Goal: Task Accomplishment & Management: Manage account settings

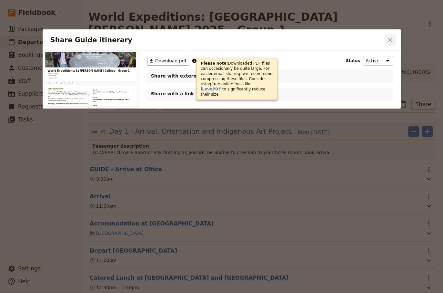
click at [391, 40] on icon "Close dialog" at bounding box center [390, 40] width 5 height 5
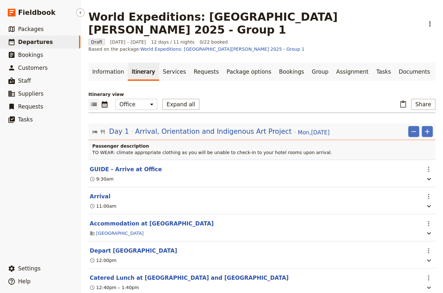
click at [32, 44] on span "Departures" at bounding box center [35, 42] width 35 height 6
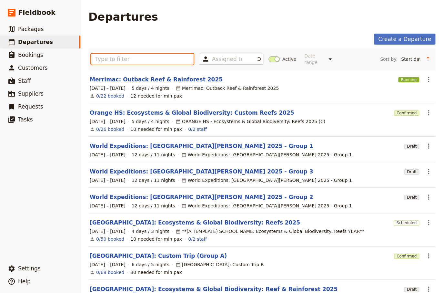
click at [121, 59] on input "text" at bounding box center [142, 59] width 103 height 11
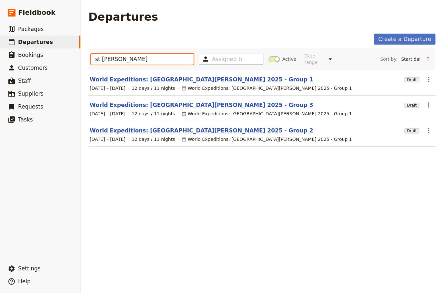
type input "st [PERSON_NAME]"
click at [140, 127] on link "World Expeditions: [GEOGRAPHIC_DATA][PERSON_NAME] 2025 - Group 2" at bounding box center [201, 131] width 223 height 8
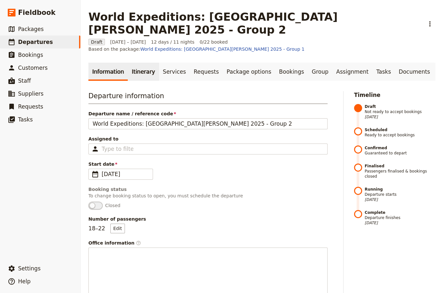
click at [136, 63] on link "Itinerary" at bounding box center [143, 72] width 31 height 18
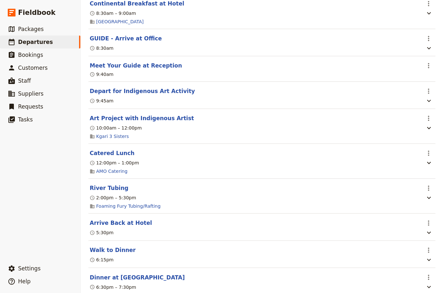
scroll to position [2832, 0]
click at [106, 184] on button "River Tubing" at bounding box center [109, 188] width 39 height 8
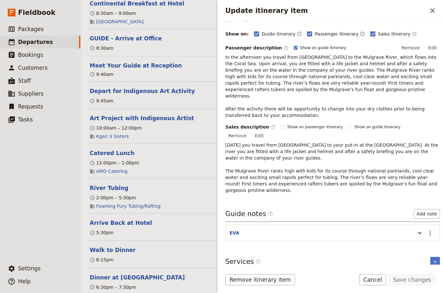
scroll to position [82, 0]
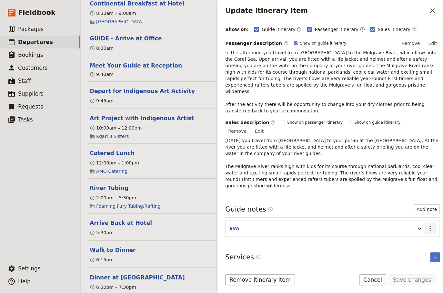
click at [426, 224] on icon "Actions" at bounding box center [430, 228] width 8 height 8
click at [416, 213] on span "Edit note" at bounding box center [407, 214] width 20 height 6
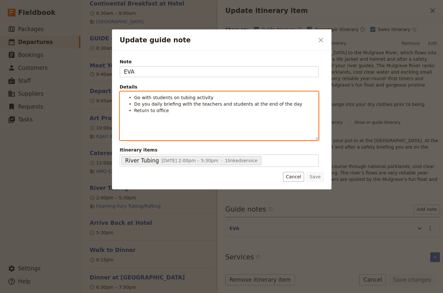
click at [169, 112] on li "Return to office" at bounding box center [224, 110] width 180 height 6
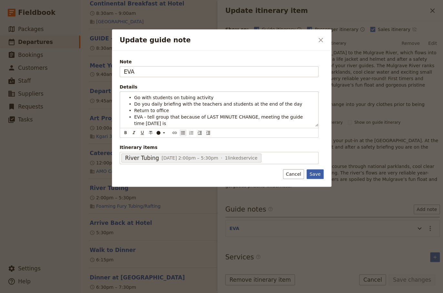
click at [313, 175] on button "Save" at bounding box center [315, 174] width 17 height 10
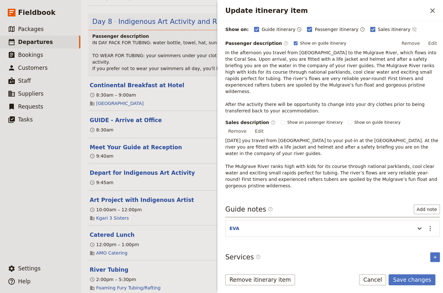
scroll to position [2745, 0]
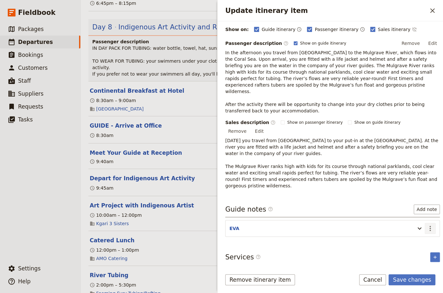
click at [428, 224] on icon "Actions" at bounding box center [430, 228] width 8 height 8
click at [410, 215] on span "Edit note" at bounding box center [407, 214] width 20 height 6
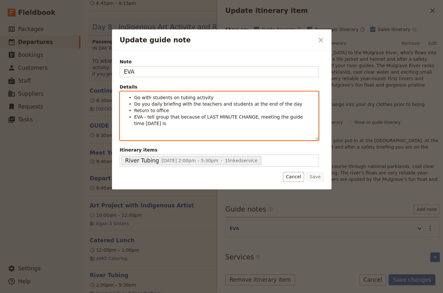
click at [163, 126] on li "EVA - tell group that because of LAST MINUTE CHANGE, meeting the guide time [DA…" at bounding box center [224, 119] width 180 height 13
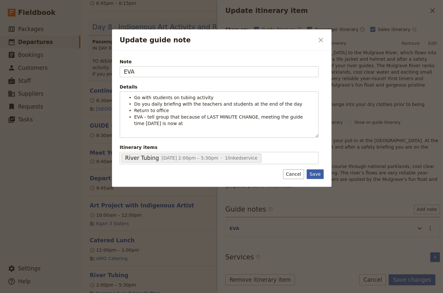
click at [311, 174] on button "Save" at bounding box center [315, 174] width 17 height 10
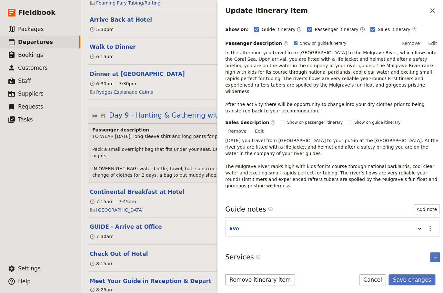
scroll to position [3050, 0]
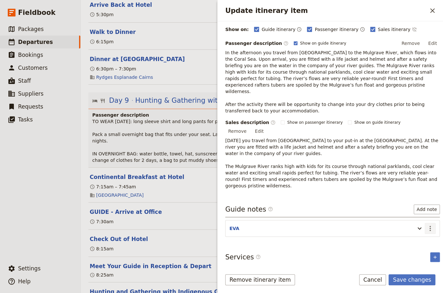
click at [430, 226] on icon "Actions" at bounding box center [430, 228] width 1 height 5
click at [416, 214] on span "Edit note" at bounding box center [407, 214] width 20 height 6
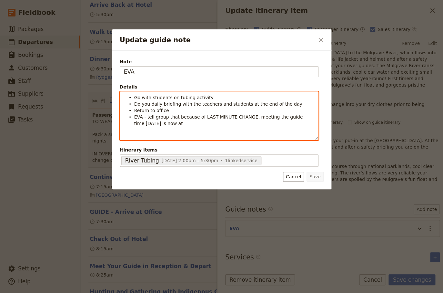
click at [170, 125] on span "EVA - tell group that because of LAST MINUTE CHANGE, meeting the guide time [DA…" at bounding box center [219, 120] width 170 height 12
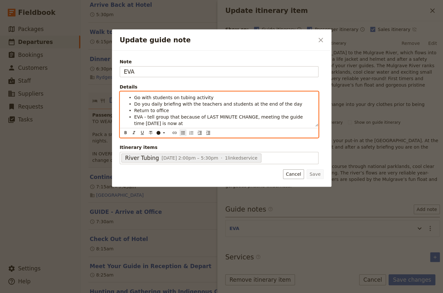
click at [174, 125] on li "EVA - tell group that because of LAST MINUTE CHANGE, meeting the guide time [DA…" at bounding box center [224, 119] width 180 height 13
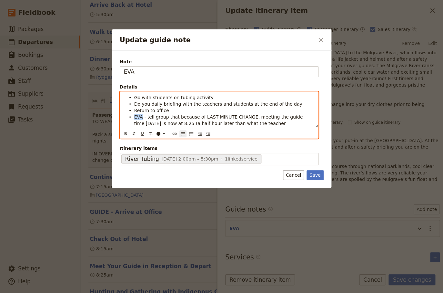
drag, startPoint x: 142, startPoint y: 116, endPoint x: 135, endPoint y: 117, distance: 7.5
click at [135, 117] on span "EVA - tell group that because of LAST MINUTE CHANGE, meeting the guide time [DA…" at bounding box center [219, 123] width 170 height 18
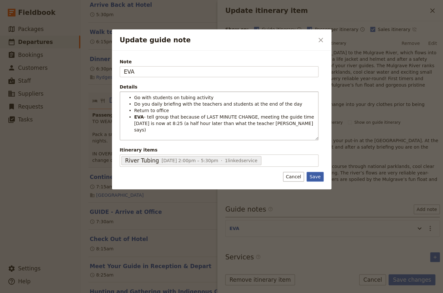
click at [313, 176] on button "Save" at bounding box center [315, 177] width 17 height 10
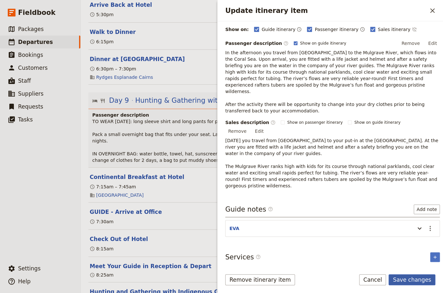
click at [410, 281] on button "Save changes" at bounding box center [412, 279] width 47 height 11
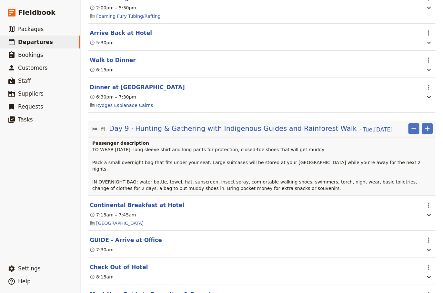
scroll to position [3065, 0]
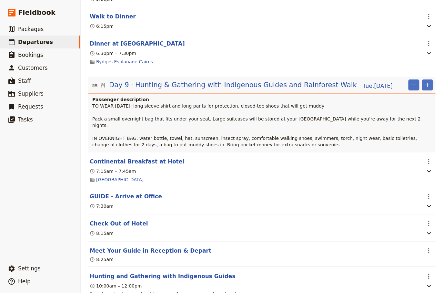
click at [125, 192] on button "GUIDE - Arrive at Office" at bounding box center [126, 196] width 72 height 8
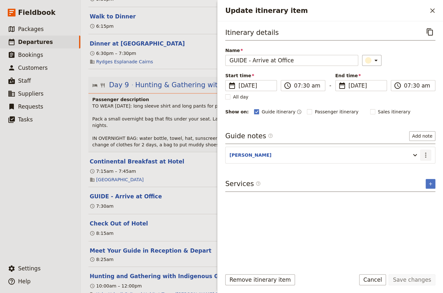
click at [425, 152] on icon "Actions" at bounding box center [425, 154] width 1 height 5
click at [417, 167] on span "Edit note" at bounding box center [407, 168] width 20 height 6
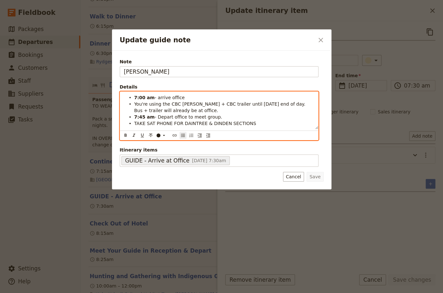
click at [249, 125] on li "TAKE SAT PHONE FOR DAINTREE & DINDEN SECTIONS" at bounding box center [224, 123] width 180 height 6
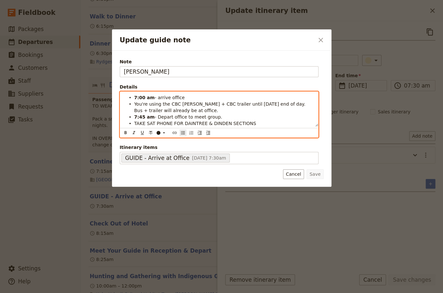
click at [178, 98] on span "- arrive office" at bounding box center [170, 97] width 30 height 5
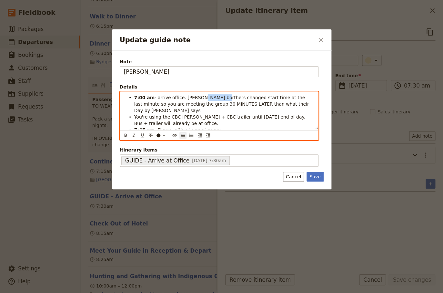
drag, startPoint x: 213, startPoint y: 97, endPoint x: 196, endPoint y: 99, distance: 17.0
click at [196, 99] on span "- arrive office. [PERSON_NAME] borthers changed start time at the last minute s…" at bounding box center [222, 104] width 176 height 18
drag, startPoint x: 233, startPoint y: 105, endPoint x: 195, endPoint y: 103, distance: 38.8
click at [195, 103] on span "- arrive office. KY Cultural habitat Tours changed start time at the last minut…" at bounding box center [223, 104] width 179 height 18
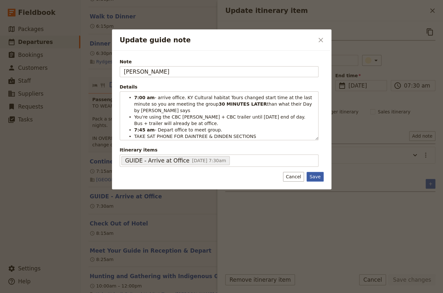
click at [316, 177] on button "Save" at bounding box center [315, 177] width 17 height 10
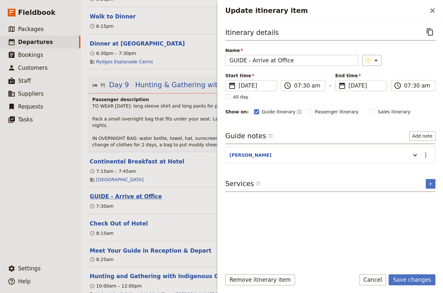
click at [108, 192] on button "GUIDE - Arrive at Office" at bounding box center [126, 196] width 72 height 8
click at [427, 153] on icon "Actions" at bounding box center [426, 155] width 8 height 8
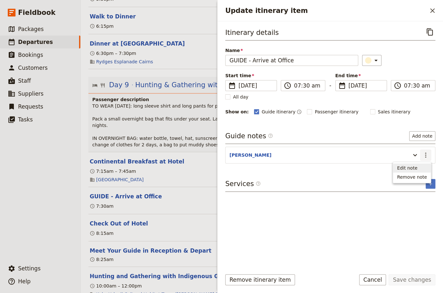
click at [413, 168] on span "Edit note" at bounding box center [407, 168] width 20 height 6
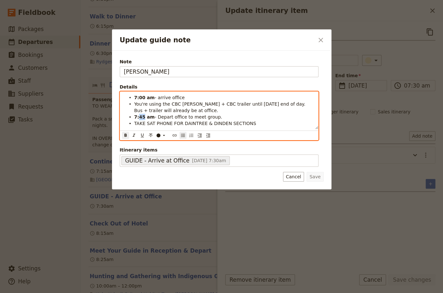
drag, startPoint x: 143, startPoint y: 118, endPoint x: 139, endPoint y: 117, distance: 4.2
click at [139, 117] on strong "7:45 am" at bounding box center [144, 116] width 21 height 5
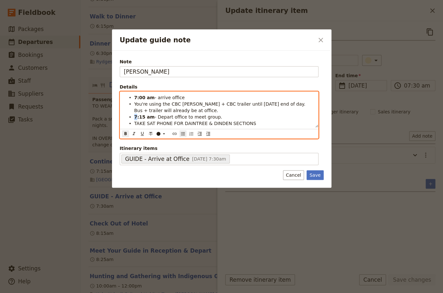
click at [135, 117] on strong "7:15 am" at bounding box center [144, 116] width 21 height 5
click at [135, 97] on strong "7:00 am" at bounding box center [144, 97] width 21 height 5
drag, startPoint x: 142, startPoint y: 98, endPoint x: 139, endPoint y: 99, distance: 3.3
click at [139, 99] on strong "7:00 am" at bounding box center [144, 97] width 21 height 5
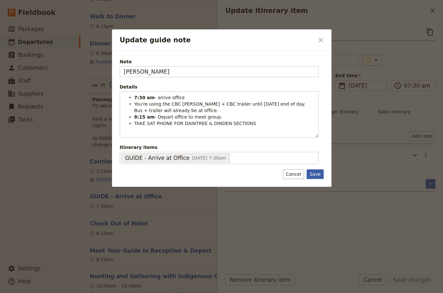
click at [314, 172] on button "Save" at bounding box center [315, 174] width 17 height 10
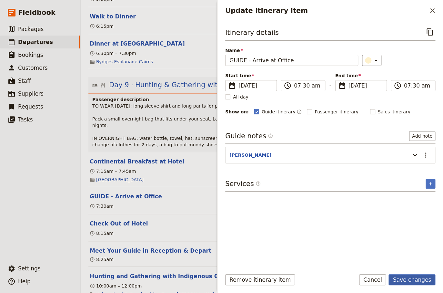
click at [409, 282] on button "Save changes" at bounding box center [412, 279] width 47 height 11
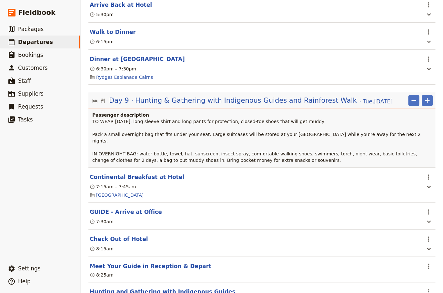
scroll to position [3137, 0]
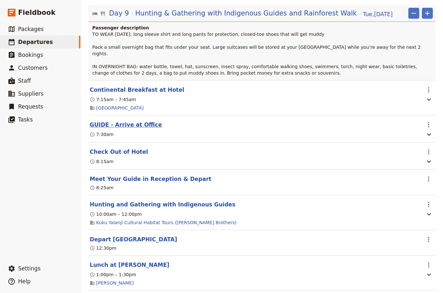
click at [117, 121] on button "GUIDE - Arrive at Office" at bounding box center [126, 125] width 72 height 8
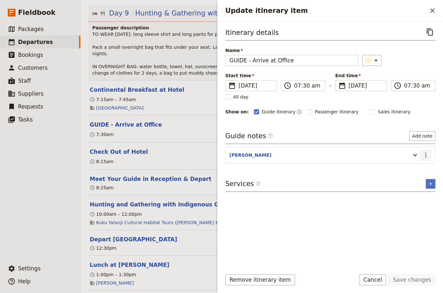
click at [428, 154] on icon "Actions" at bounding box center [426, 155] width 8 height 8
click at [416, 168] on span "Edit note" at bounding box center [407, 168] width 20 height 6
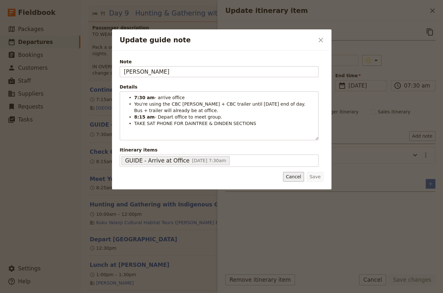
click at [292, 174] on button "Cancel" at bounding box center [293, 177] width 21 height 10
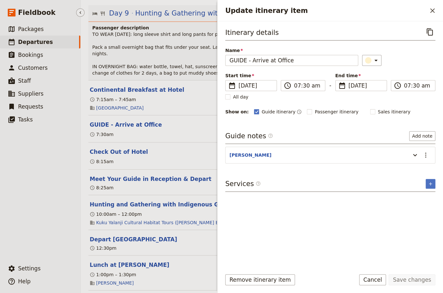
click at [41, 235] on ul "​ Packages ​ Departures ​ Bookings ​ Customers ​ Staff ​ Suppliers ​ Requests ​…" at bounding box center [40, 141] width 80 height 237
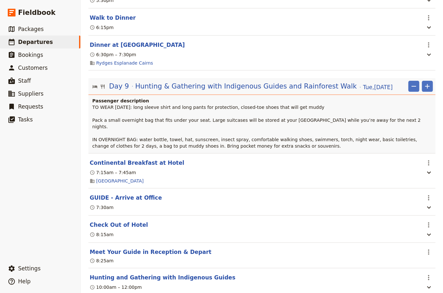
scroll to position [2963, 0]
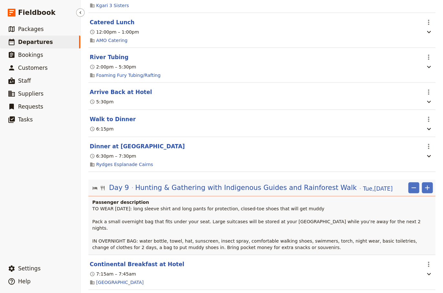
click at [31, 42] on span "Departures" at bounding box center [35, 42] width 35 height 6
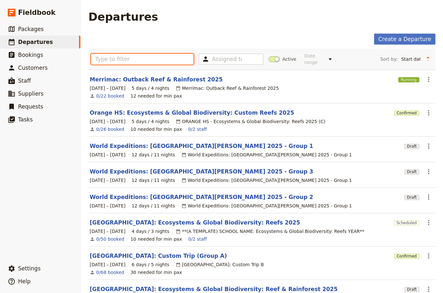
click at [104, 58] on input "text" at bounding box center [142, 59] width 103 height 11
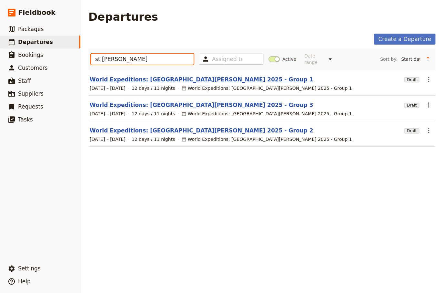
type input "st [PERSON_NAME]"
click at [161, 76] on link "World Expeditions: [GEOGRAPHIC_DATA][PERSON_NAME] 2025 - Group 1" at bounding box center [201, 80] width 223 height 8
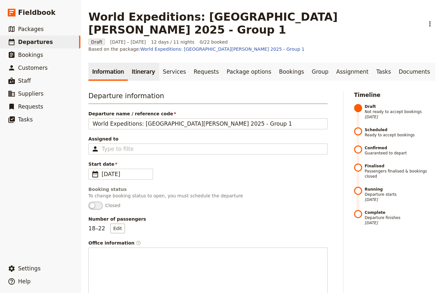
click at [135, 63] on link "Itinerary" at bounding box center [143, 72] width 31 height 18
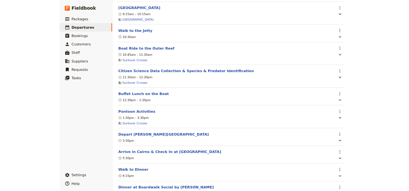
scroll to position [1220, 0]
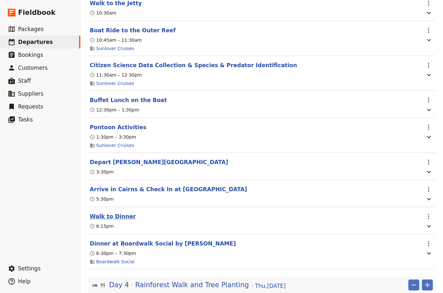
click at [108, 212] on button "Walk to Dinner" at bounding box center [113, 216] width 46 height 8
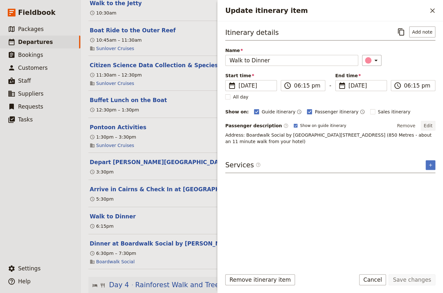
click at [428, 124] on button "Edit" at bounding box center [428, 126] width 15 height 10
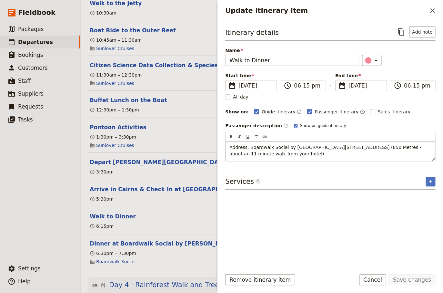
drag, startPoint x: 326, startPoint y: 153, endPoint x: 219, endPoint y: 149, distance: 106.6
click at [226, 149] on div "Address: Boardwalk Social by [GEOGRAPHIC_DATA][STREET_ADDRESS] (850 Metres - ab…" at bounding box center [330, 150] width 209 height 19
drag, startPoint x: 430, startPoint y: 146, endPoint x: 397, endPoint y: 147, distance: 33.3
click at [406, 146] on p "Meet your Groups Manager [PERSON_NAME] at 6:15 and you will walk to dinner at […" at bounding box center [330, 150] width 202 height 13
click at [313, 146] on span "Meet your Groups Manager [PERSON_NAME] at 6:15 and you will walk to dinner at […" at bounding box center [323, 151] width 188 height 12
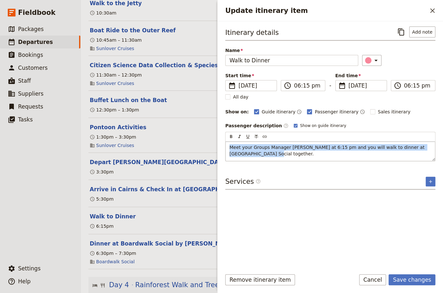
drag, startPoint x: 270, startPoint y: 153, endPoint x: 229, endPoint y: 145, distance: 42.2
click at [229, 145] on div "Meet your Groups Manager [PERSON_NAME] at 6:15 pm and you will walk to dinner a…" at bounding box center [330, 150] width 209 height 19
copy span "Meet your Groups Manager [PERSON_NAME] at 6:15 pm and you will walk to dinner a…"
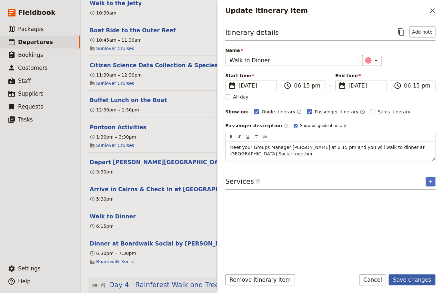
click at [405, 279] on button "Save changes" at bounding box center [412, 279] width 47 height 11
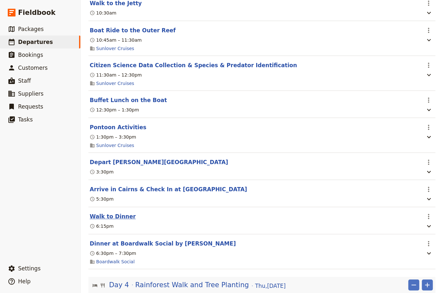
click at [123, 212] on button "Walk to Dinner" at bounding box center [113, 216] width 46 height 8
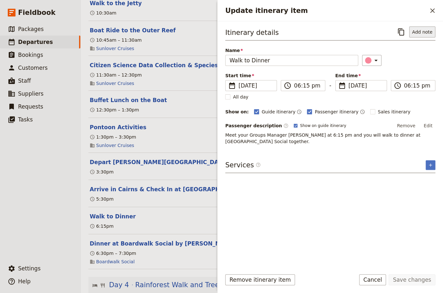
click at [426, 32] on button "Add note" at bounding box center [422, 31] width 26 height 11
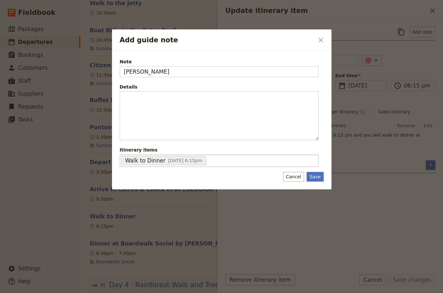
type input "[PERSON_NAME]"
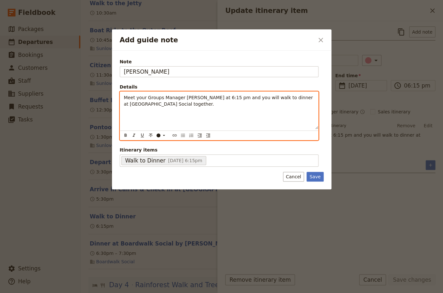
click at [123, 96] on div "Meet your Groups Manager [PERSON_NAME] at 6:15 pm and you will walk to dinner a…" at bounding box center [219, 110] width 198 height 37
click at [182, 136] on icon "Bulleted list" at bounding box center [183, 135] width 4 height 3
drag, startPoint x: 200, startPoint y: 97, endPoint x: 157, endPoint y: 98, distance: 43.3
click at [157, 98] on span "Meet your Groups Manager [PERSON_NAME] at 6:15 pm and you will walk to dinner a…" at bounding box center [221, 101] width 175 height 12
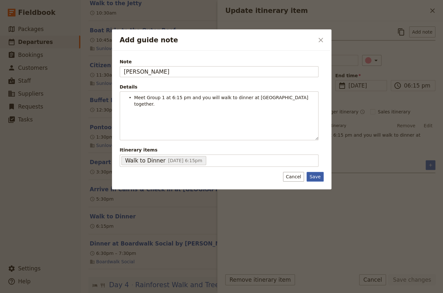
click at [313, 178] on button "Save" at bounding box center [315, 177] width 17 height 10
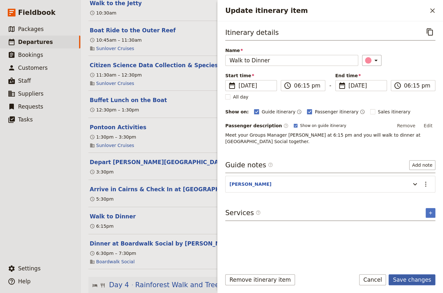
click at [409, 280] on button "Save changes" at bounding box center [412, 279] width 47 height 11
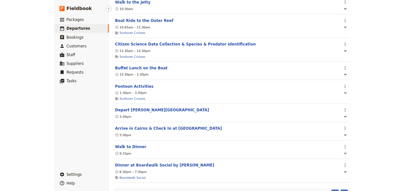
scroll to position [1219, 0]
